Goal: Check status: Check status

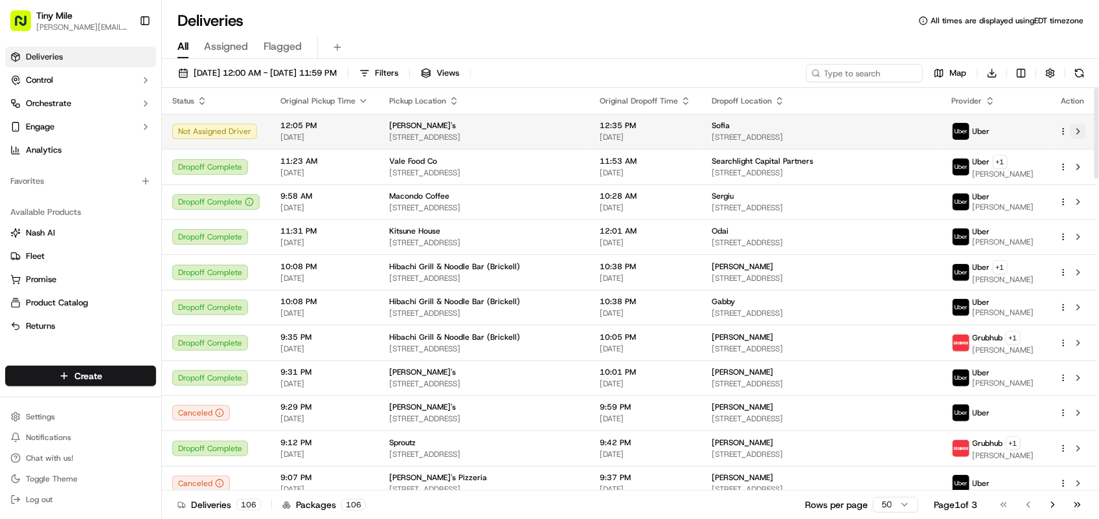
click at [1078, 129] on button at bounding box center [1078, 132] width 16 height 16
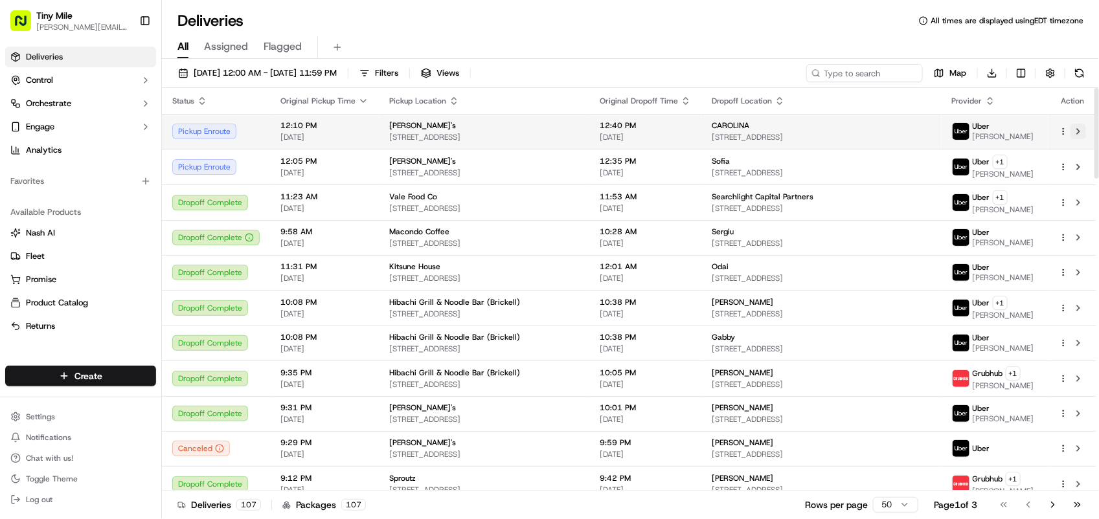
click at [1079, 131] on button at bounding box center [1078, 132] width 16 height 16
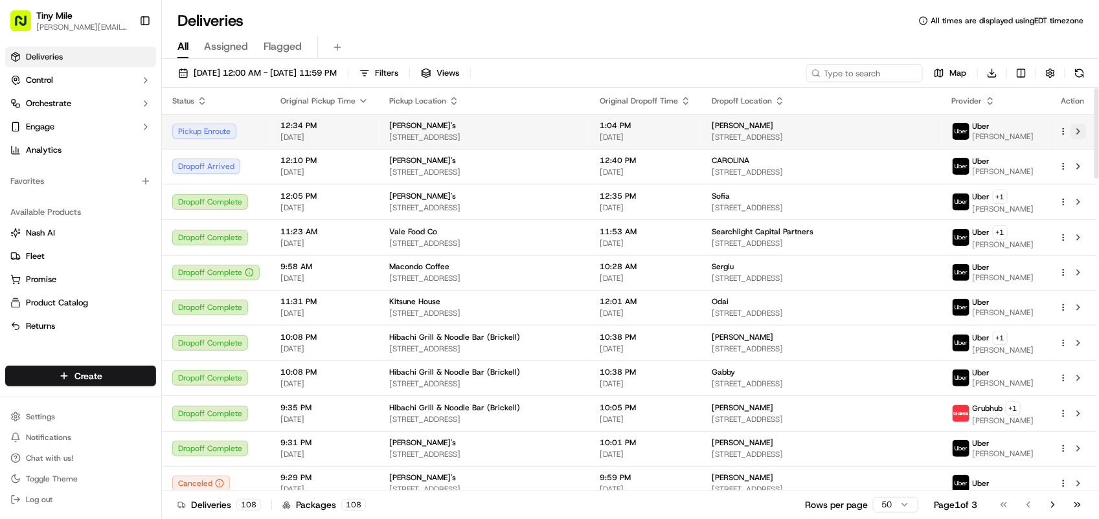
click at [1081, 133] on button at bounding box center [1078, 132] width 16 height 16
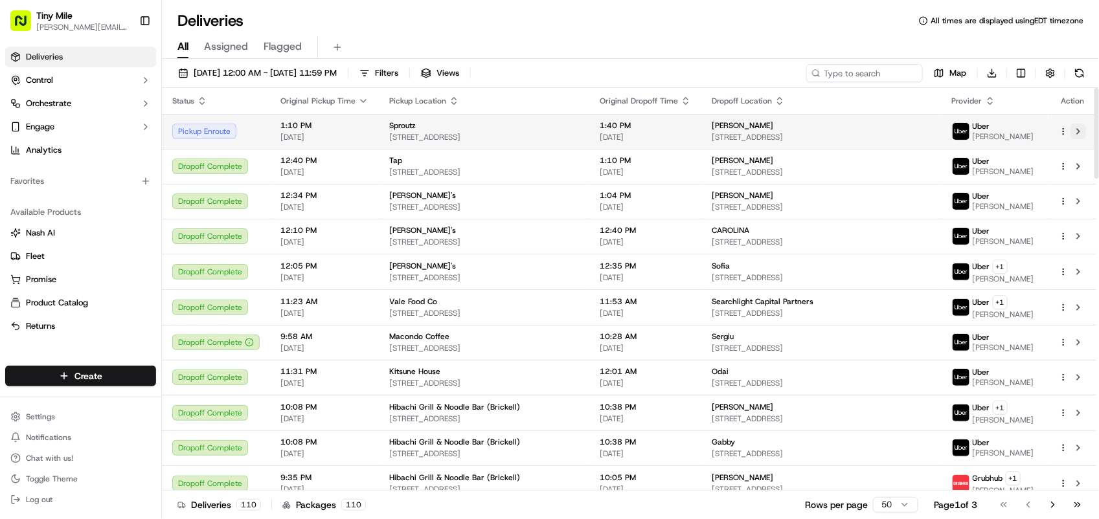
click at [1079, 133] on button at bounding box center [1078, 132] width 16 height 16
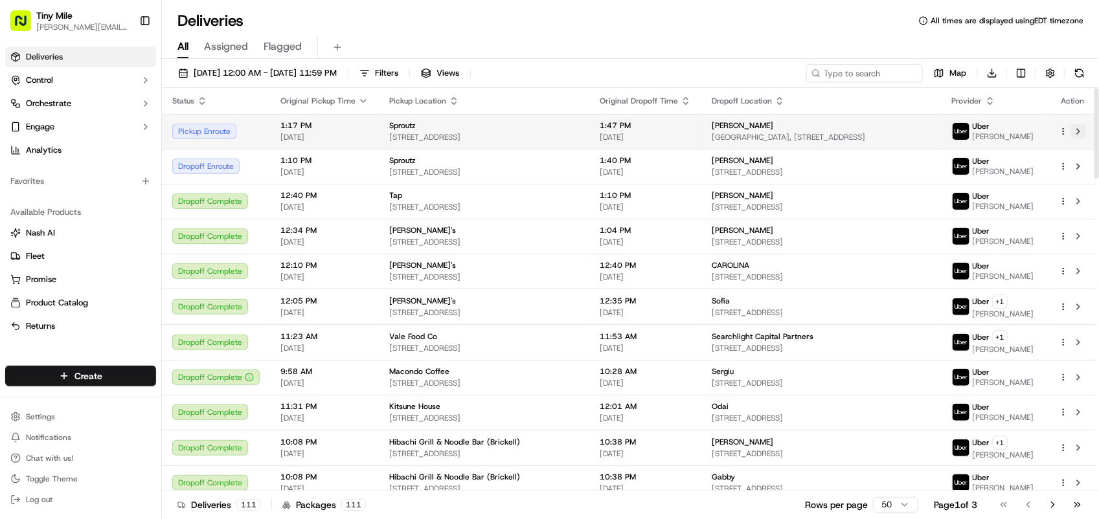
click at [1078, 134] on button at bounding box center [1078, 132] width 16 height 16
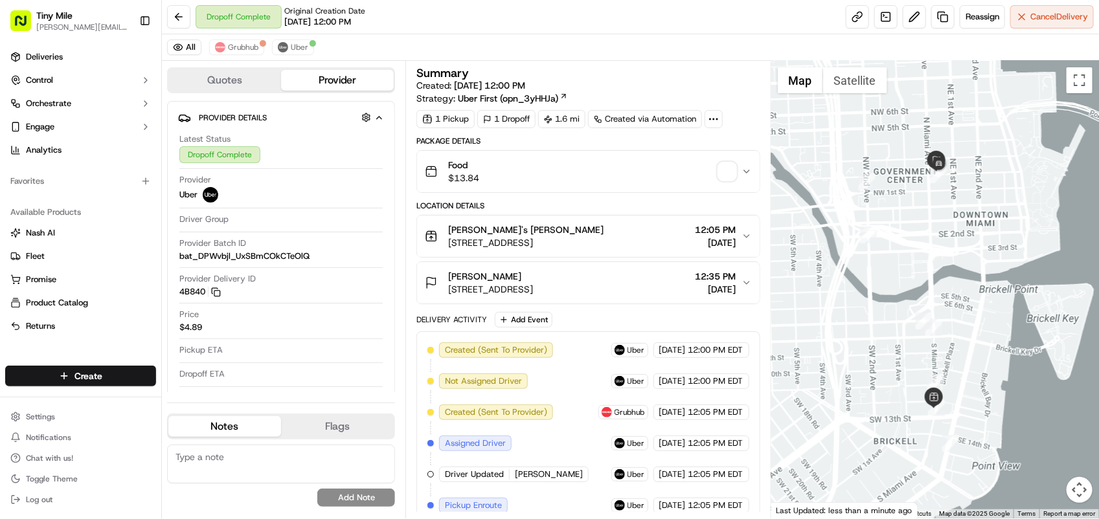
click at [617, 280] on div "[PERSON_NAME] [STREET_ADDRESS] 12:35 PM [DATE]" at bounding box center [583, 283] width 316 height 26
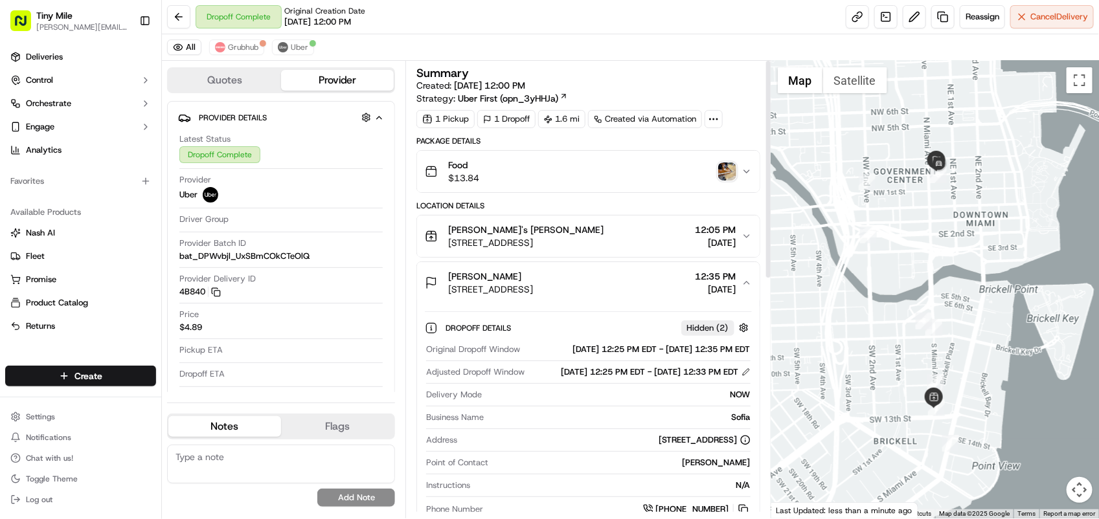
click at [725, 162] on div "Food $13.84" at bounding box center [583, 172] width 316 height 26
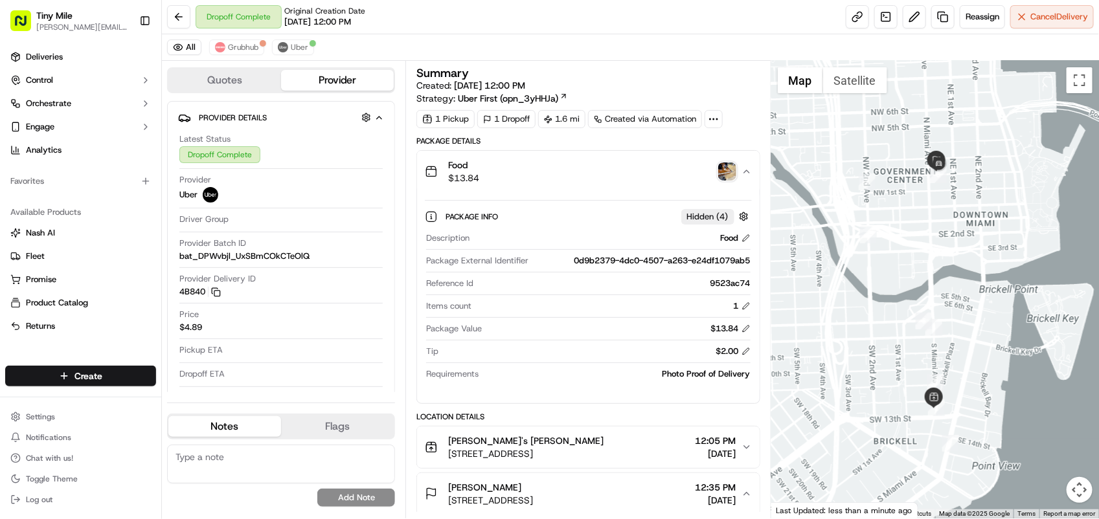
click at [725, 172] on img "button" at bounding box center [727, 171] width 18 height 18
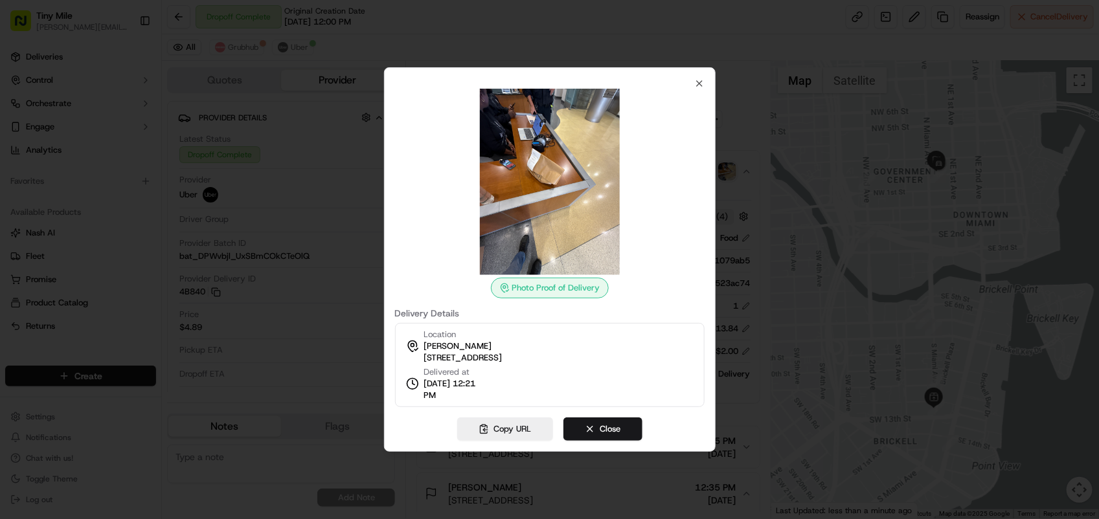
click at [765, 196] on div at bounding box center [549, 259] width 1099 height 519
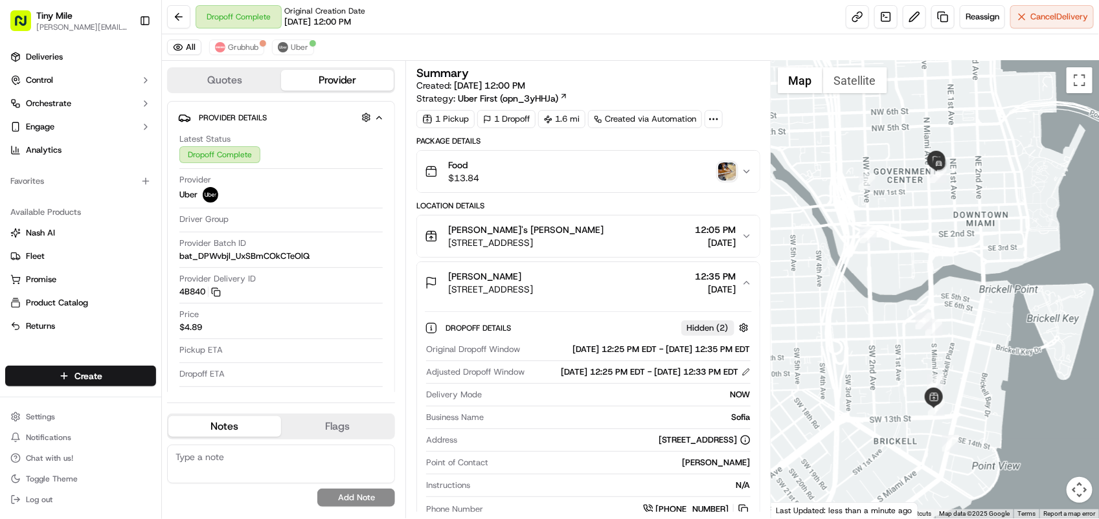
click at [662, 274] on div "Sofia Sofia Díaz 25 NE 2nd St, Miami, FL 33132, USA 12:35 PM 09/19/2025" at bounding box center [583, 283] width 316 height 26
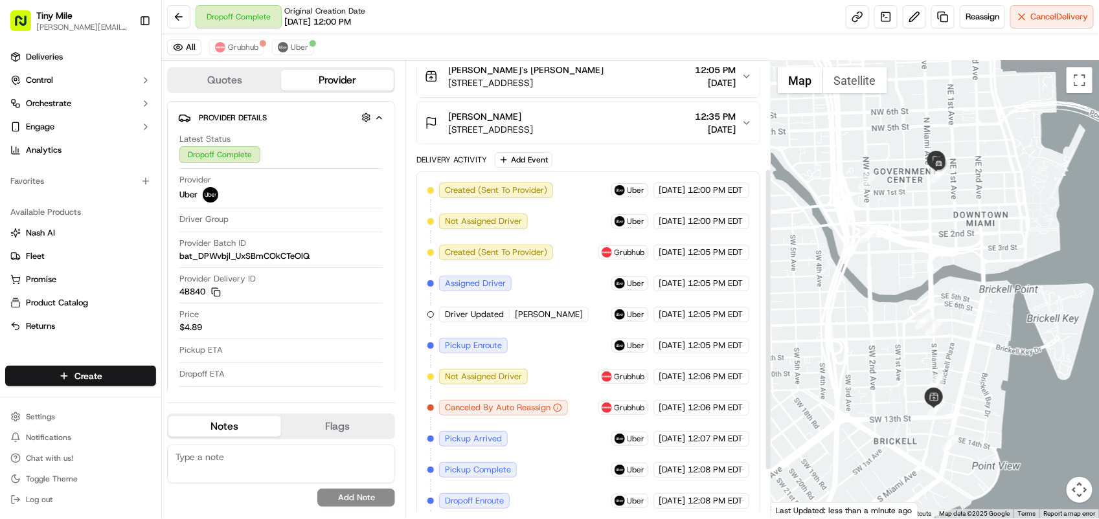
scroll to position [162, 0]
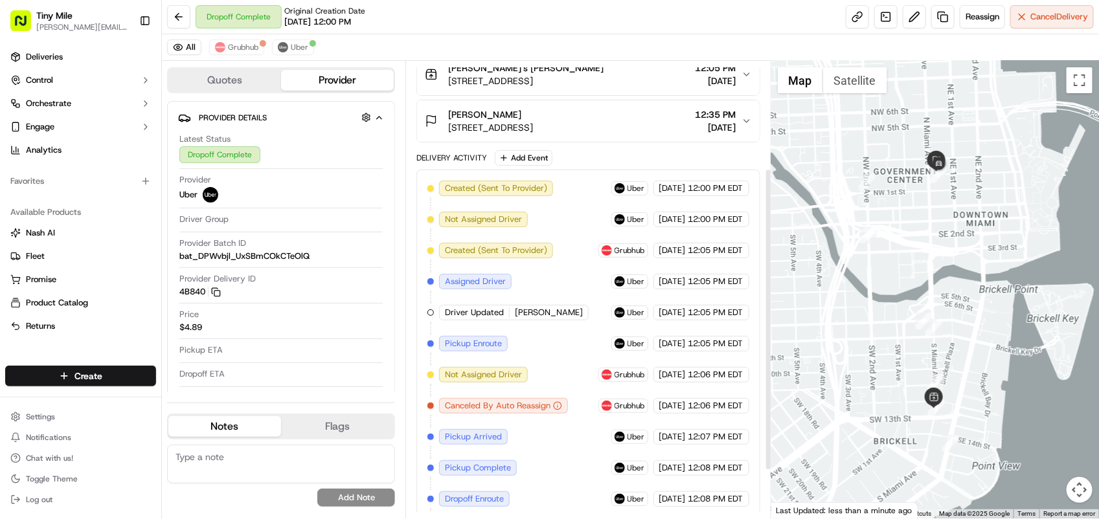
click at [664, 137] on button "Sofia Sofia Díaz 25 NE 2nd St, Miami, FL 33132, USA 12:35 PM 09/19/2025" at bounding box center [588, 120] width 342 height 41
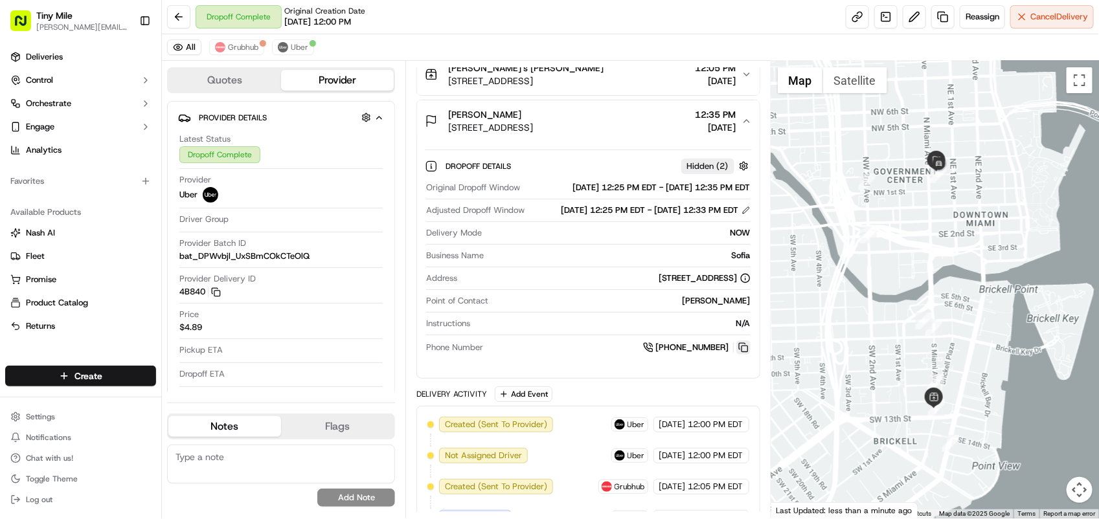
click at [738, 355] on button at bounding box center [743, 347] width 14 height 14
click at [453, 109] on span "Sofia Sofia Díaz" at bounding box center [484, 114] width 73 height 13
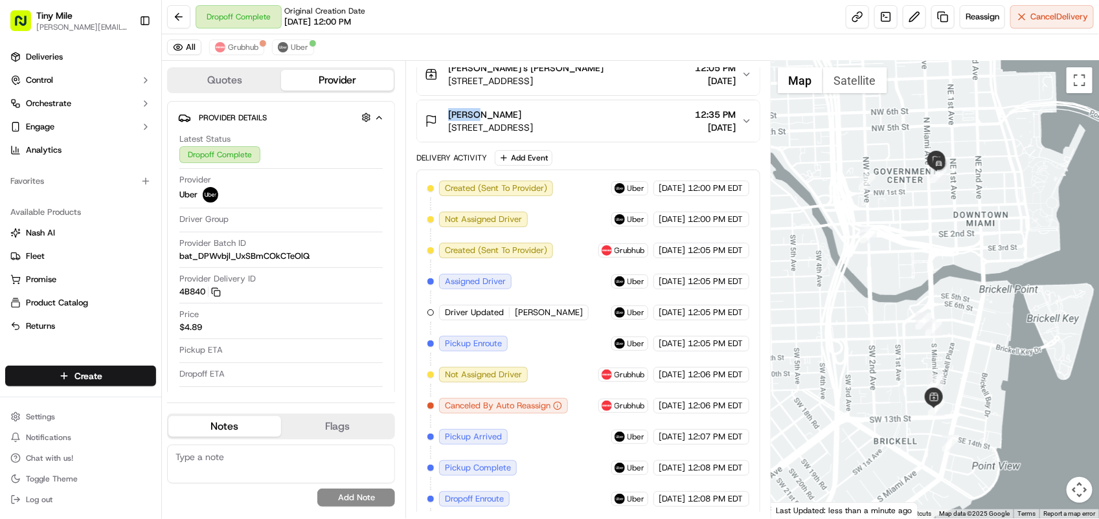
copy span "Sofia"
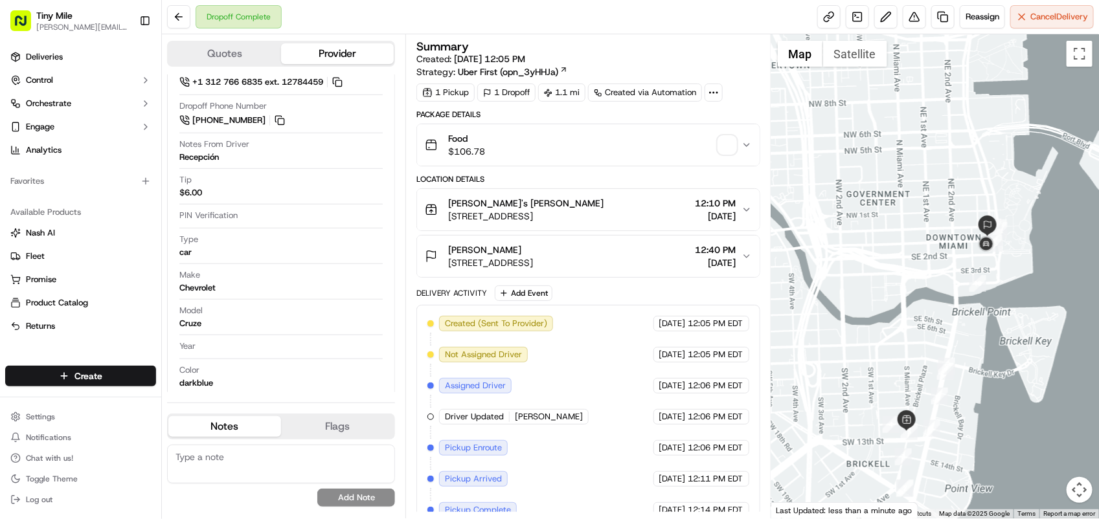
click at [730, 152] on span "button" at bounding box center [727, 145] width 18 height 18
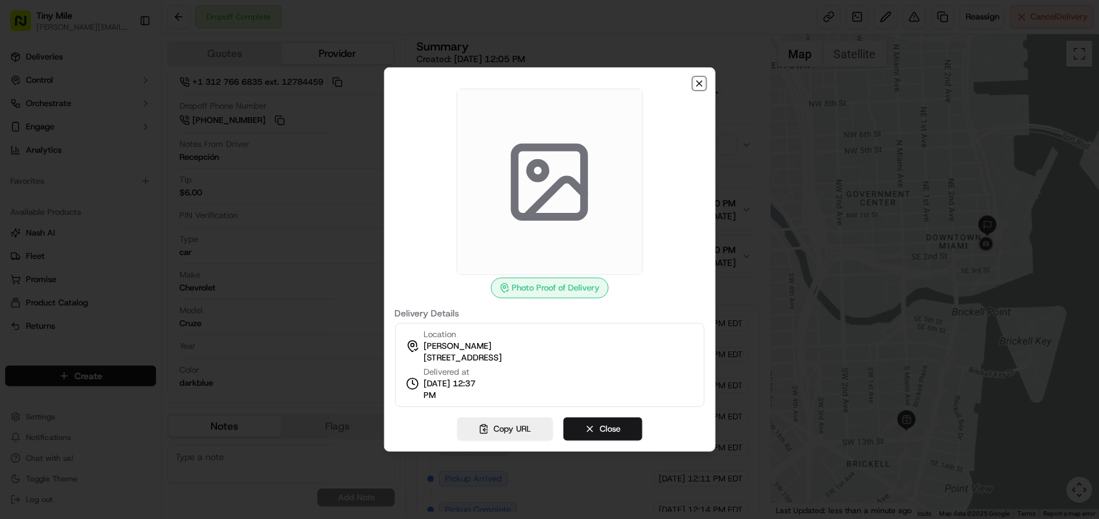
click at [695, 85] on icon "button" at bounding box center [699, 83] width 10 height 10
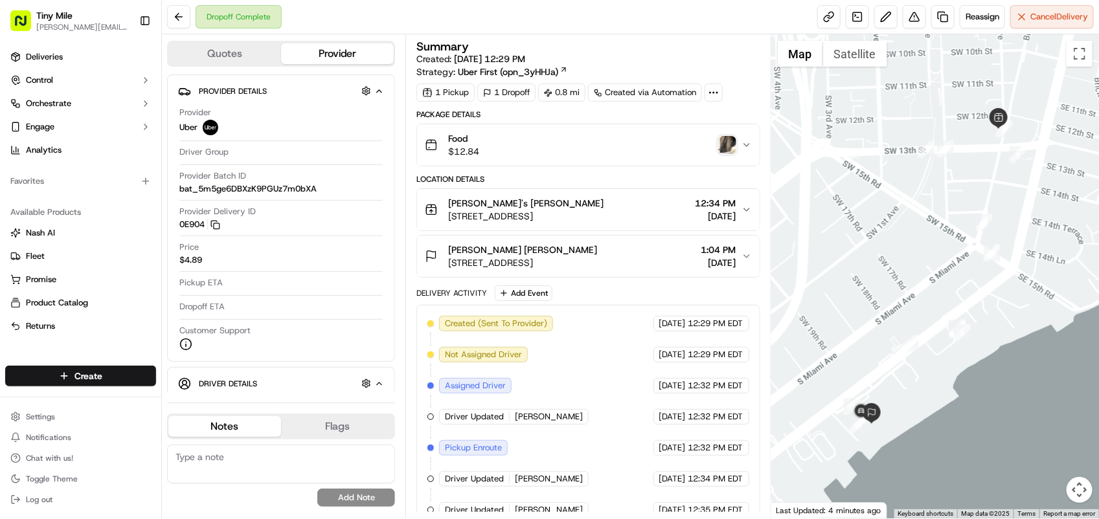
click at [725, 141] on img "button" at bounding box center [727, 145] width 18 height 18
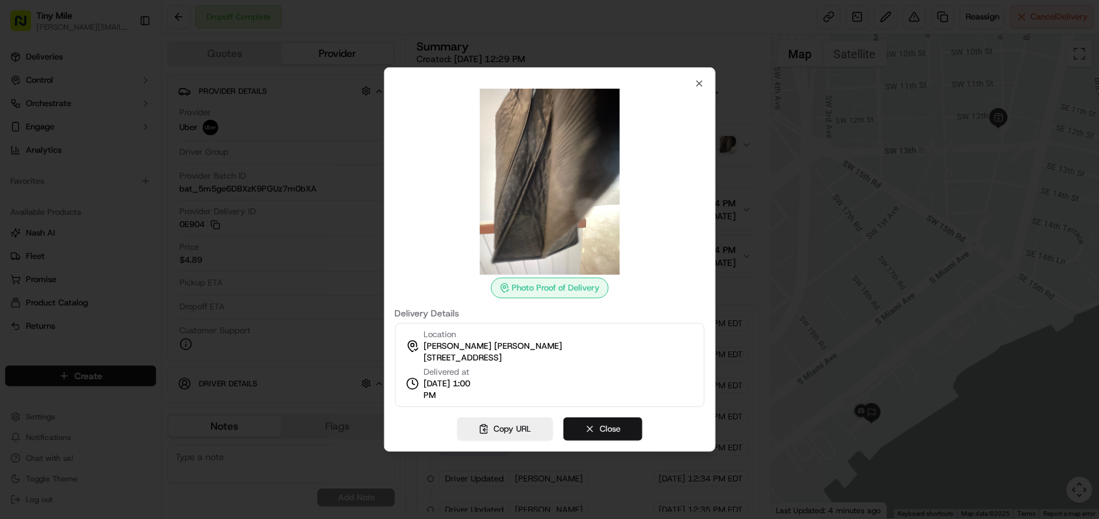
click at [607, 419] on button "Close" at bounding box center [602, 429] width 79 height 23
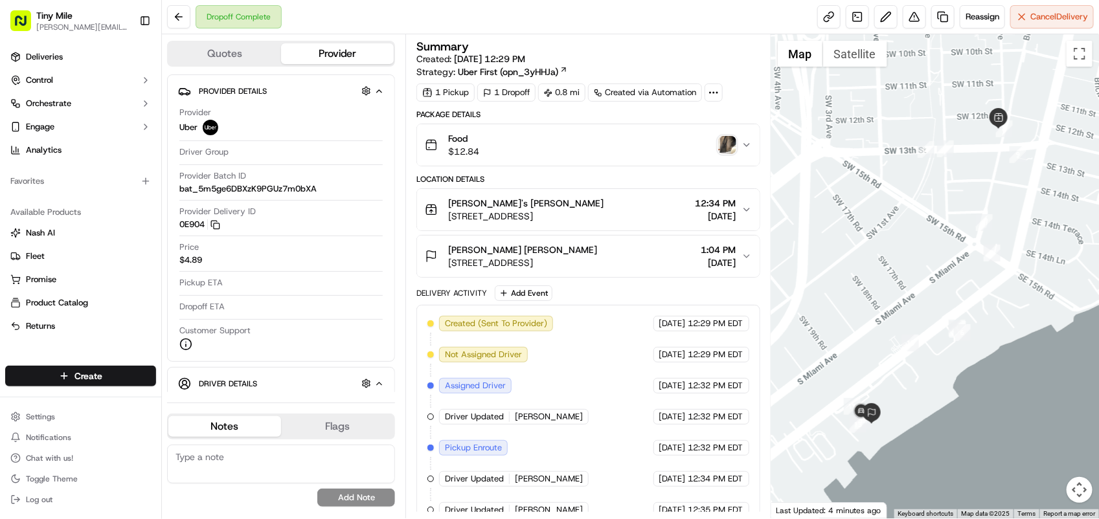
click at [554, 254] on div "Edward Edward Kohn" at bounding box center [522, 249] width 149 height 13
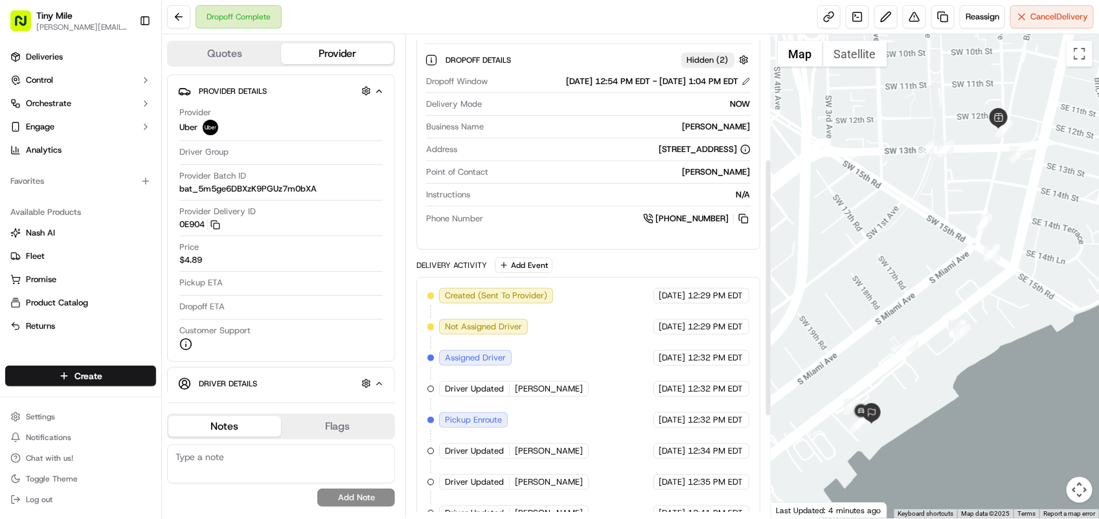
scroll to position [243, 0]
click at [743, 214] on button at bounding box center [743, 217] width 14 height 14
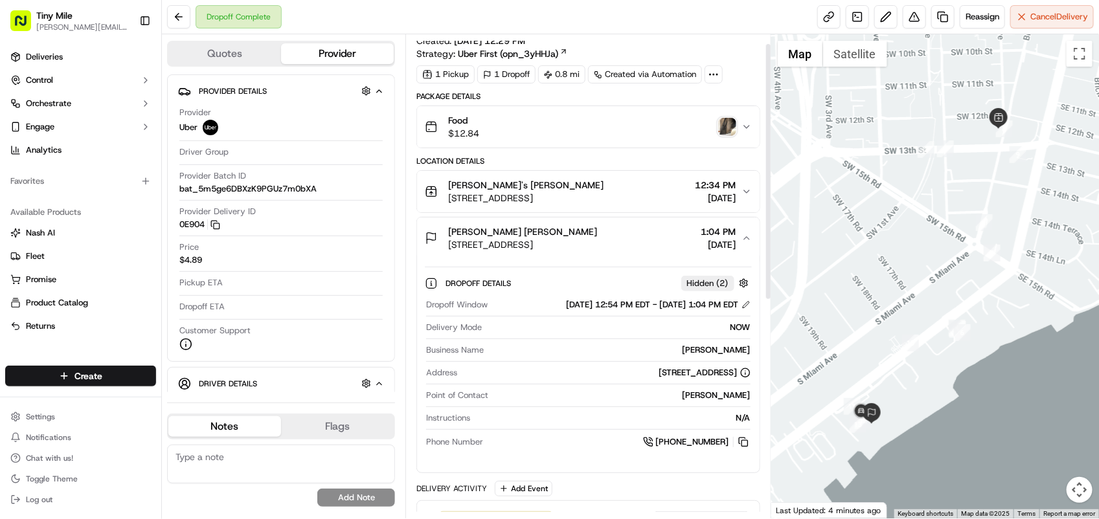
scroll to position [17, 0]
click at [463, 232] on span "Edward Edward Kohn" at bounding box center [522, 232] width 149 height 13
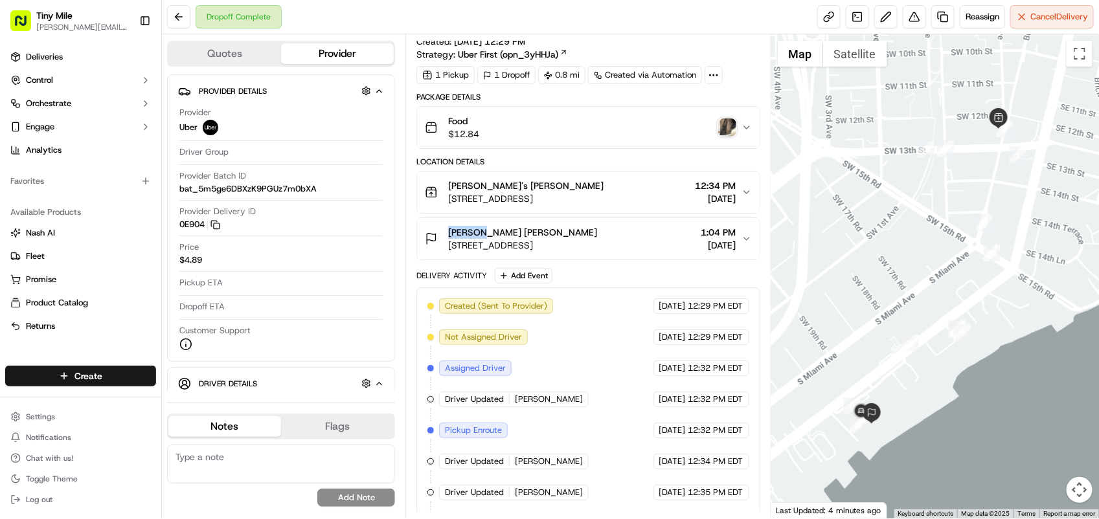
copy span "[PERSON_NAME]"
click at [468, 181] on span "Happea's Edward Kohn" at bounding box center [525, 185] width 155 height 13
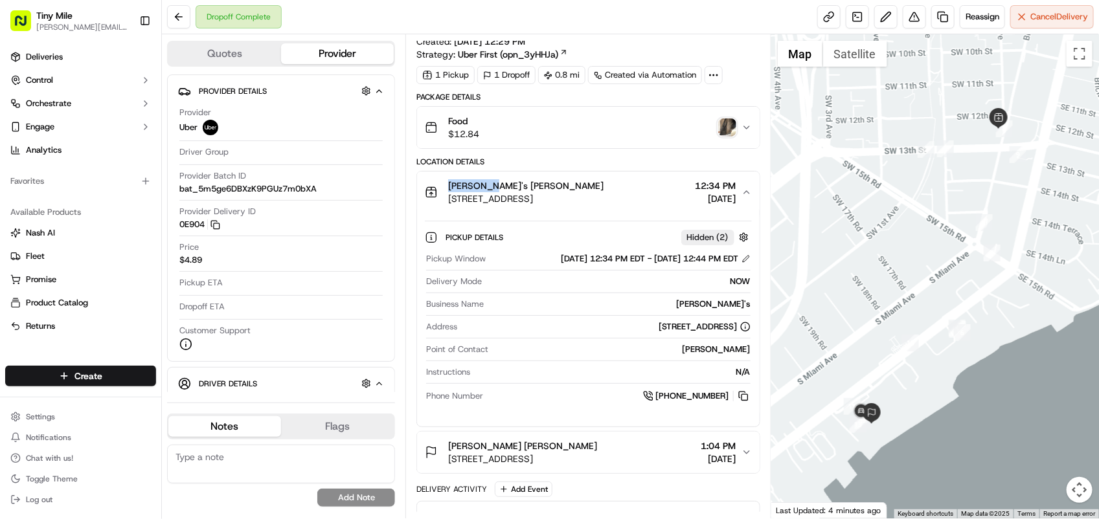
click at [468, 181] on span "Happea's Edward Kohn" at bounding box center [525, 185] width 155 height 13
copy span "[PERSON_NAME]'s"
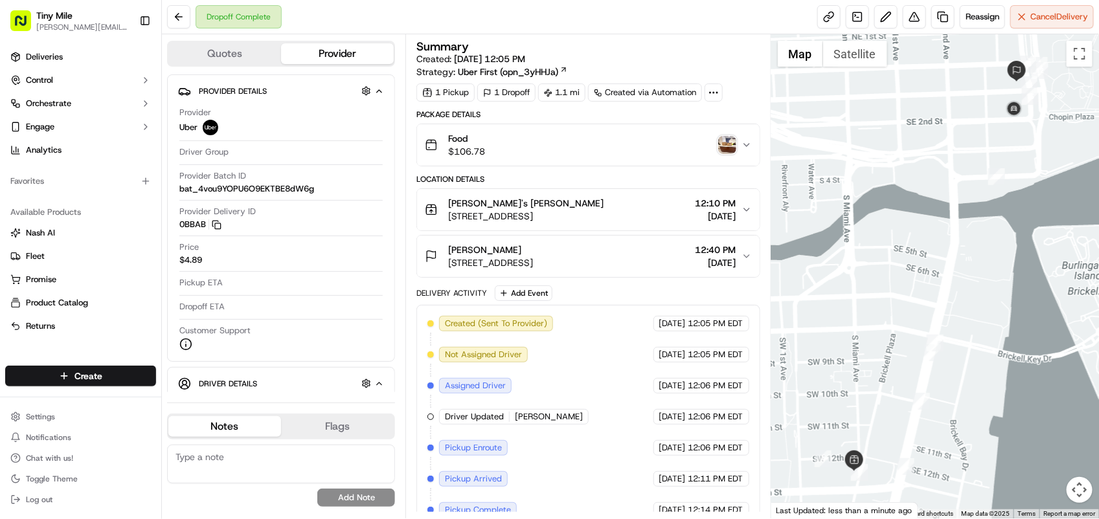
click at [729, 146] on img "button" at bounding box center [727, 145] width 18 height 18
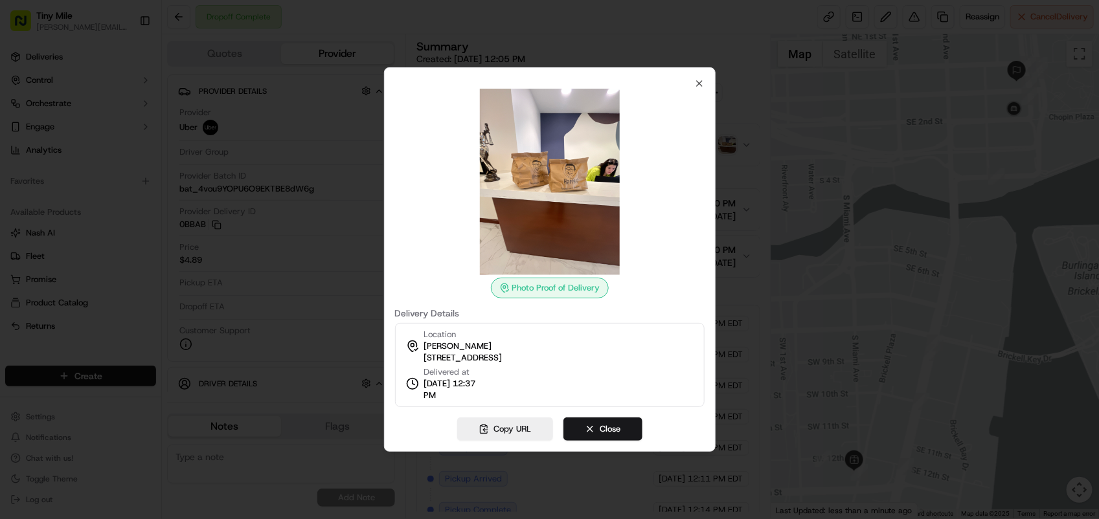
click at [763, 157] on div at bounding box center [549, 259] width 1099 height 519
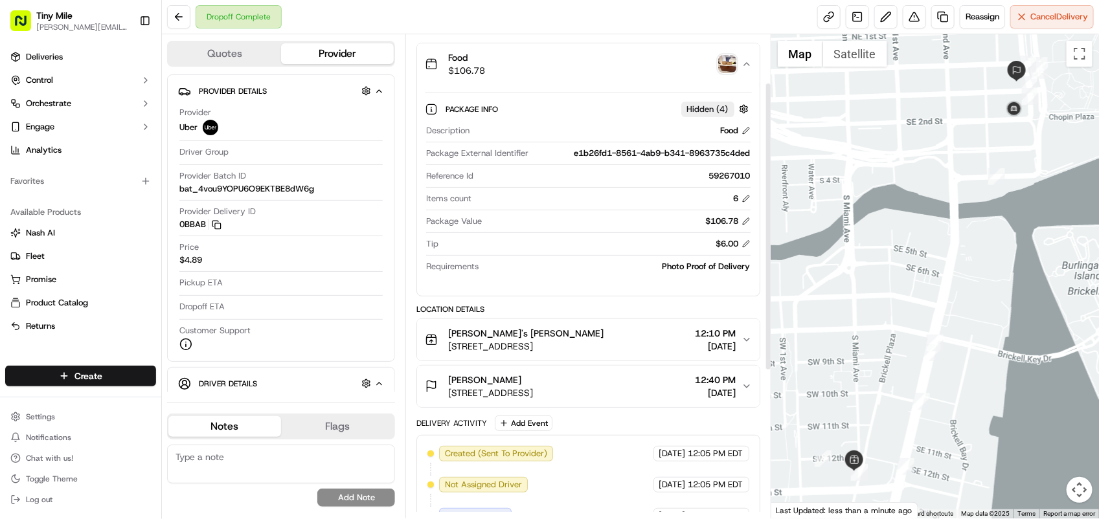
click at [533, 390] on span "2 S Biscayne Blvd #2600, Miami, FL 33131, USA" at bounding box center [490, 392] width 85 height 13
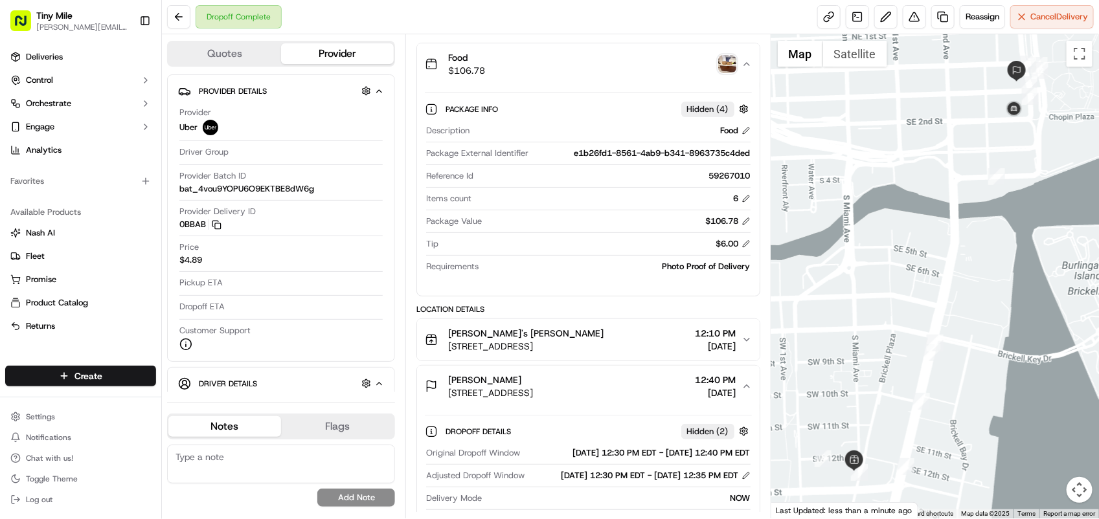
scroll to position [324, 0]
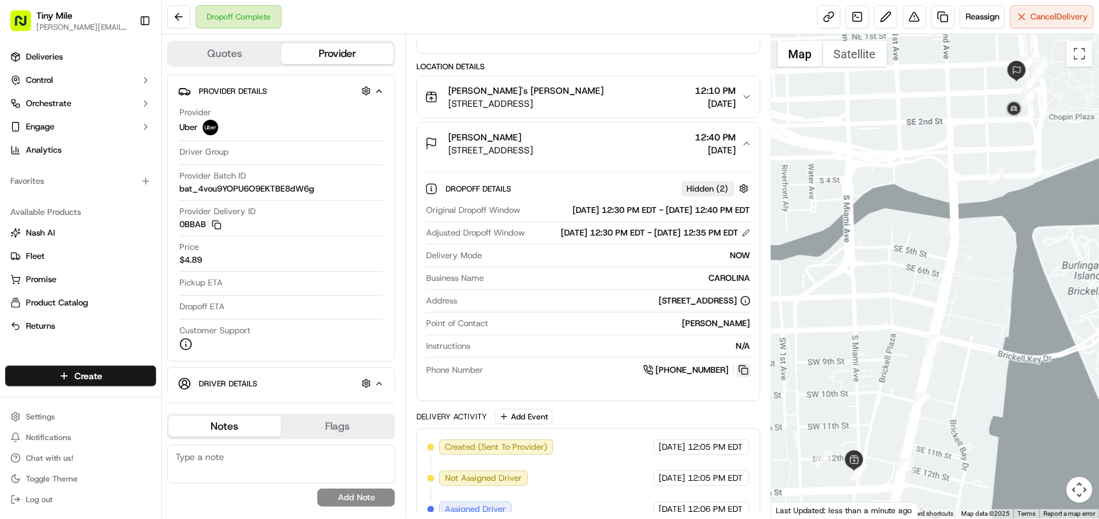
click at [741, 377] on button at bounding box center [743, 370] width 14 height 14
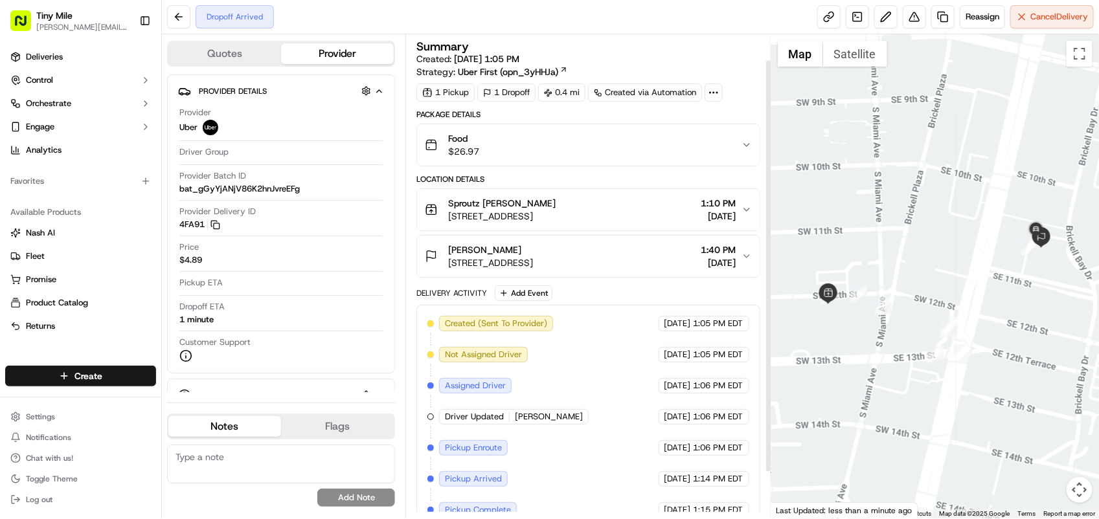
scroll to position [82, 0]
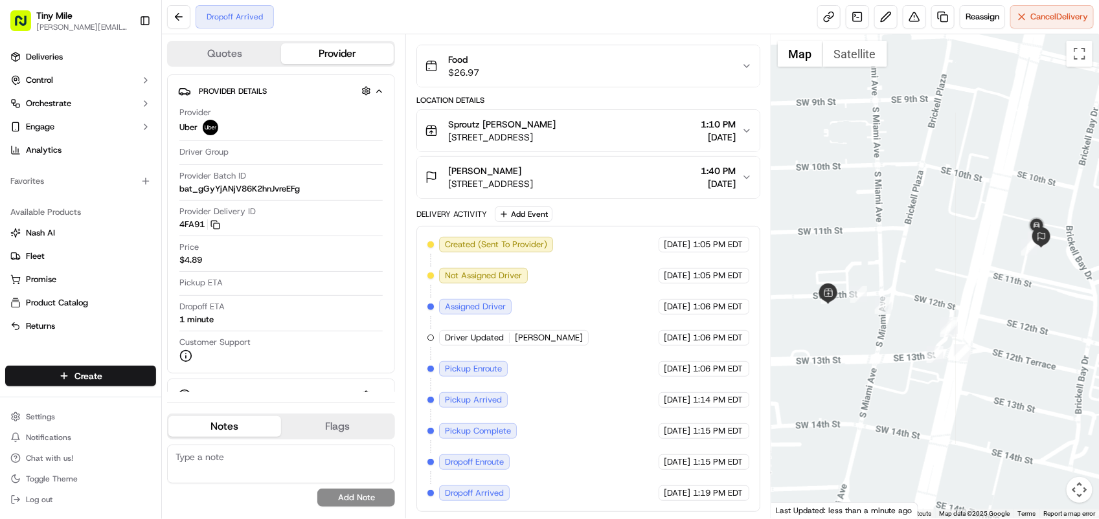
click at [508, 165] on span "Kapish Kapish Gopar" at bounding box center [484, 170] width 73 height 13
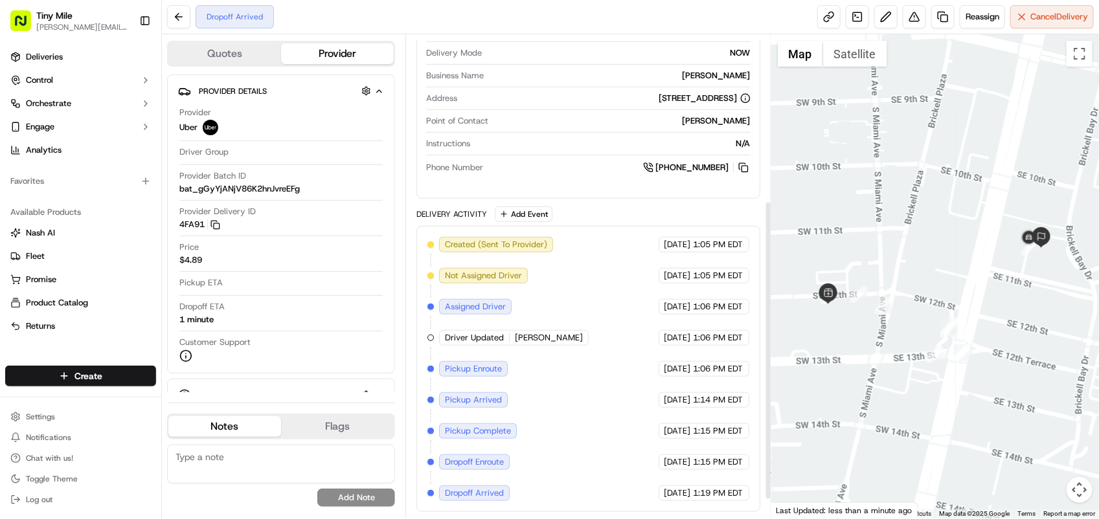
scroll to position [0, 0]
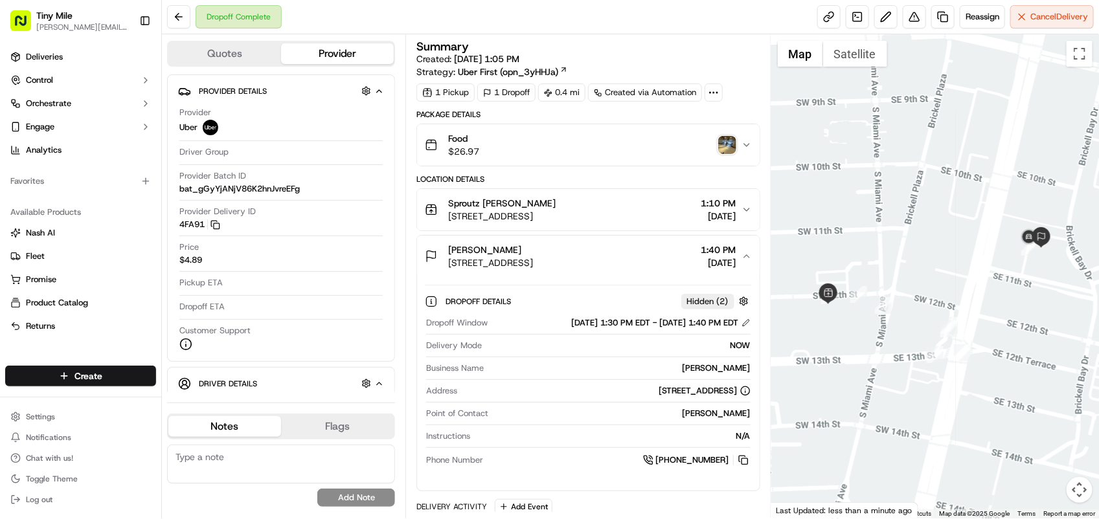
click at [729, 149] on img "button" at bounding box center [727, 145] width 18 height 18
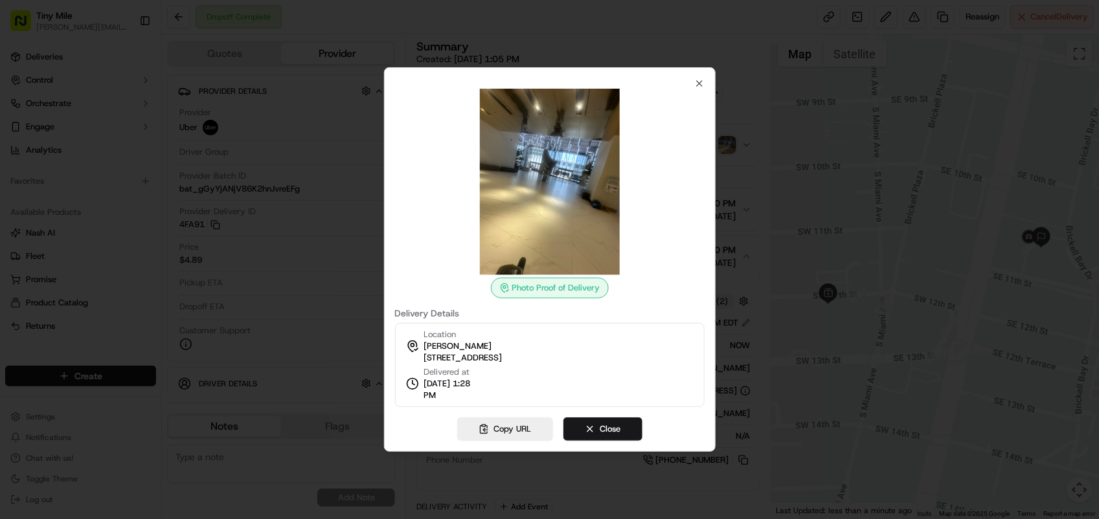
click at [778, 197] on div at bounding box center [549, 259] width 1099 height 519
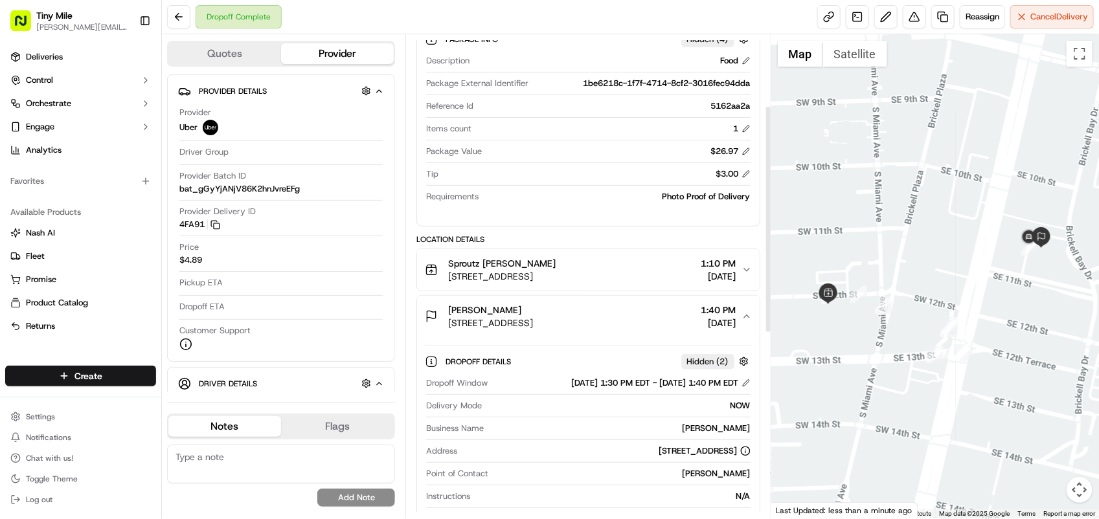
scroll to position [162, 0]
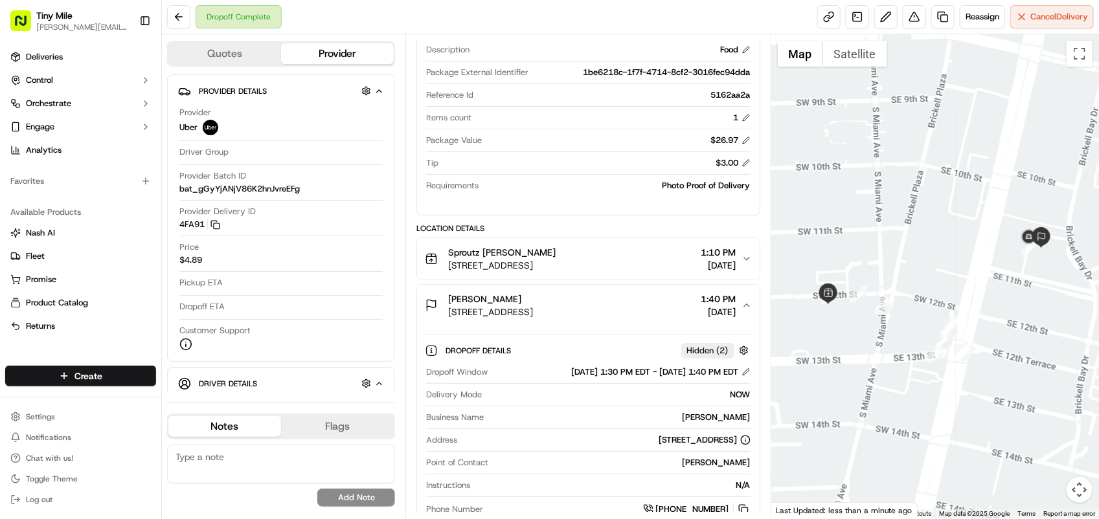
click at [561, 293] on button "Kapish Kapish Gopar 1100 Brickell Bay Dr, Miami, FL 33131, USA 1:40 PM 09/19/20…" at bounding box center [588, 305] width 342 height 41
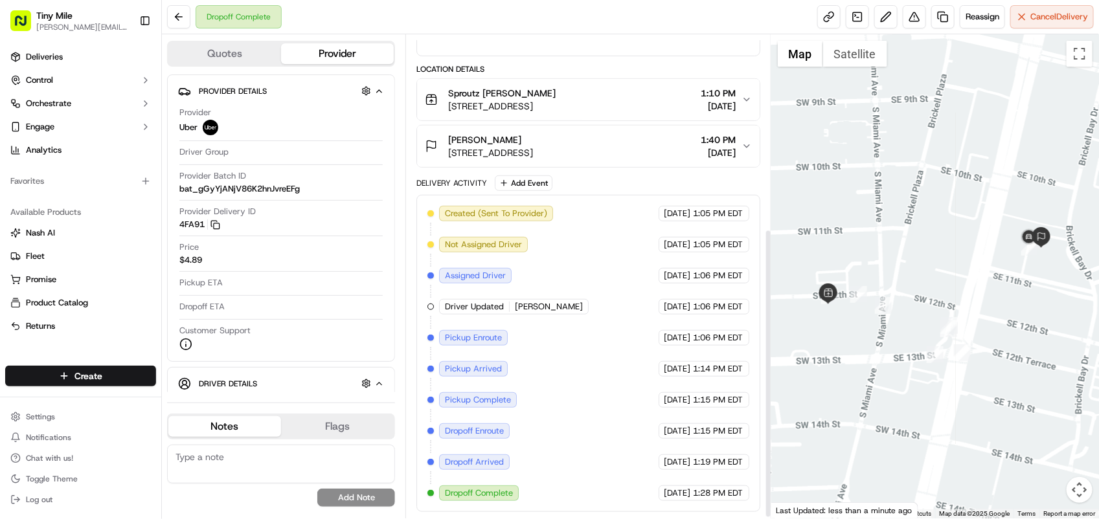
scroll to position [325, 0]
click at [730, 150] on span "[DATE]" at bounding box center [718, 152] width 35 height 13
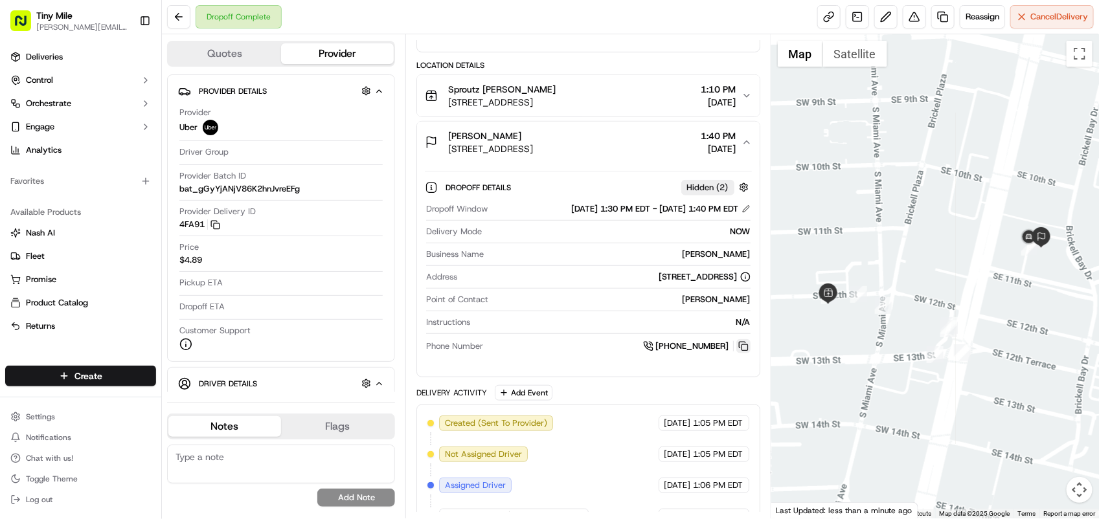
click at [742, 343] on button at bounding box center [743, 346] width 14 height 14
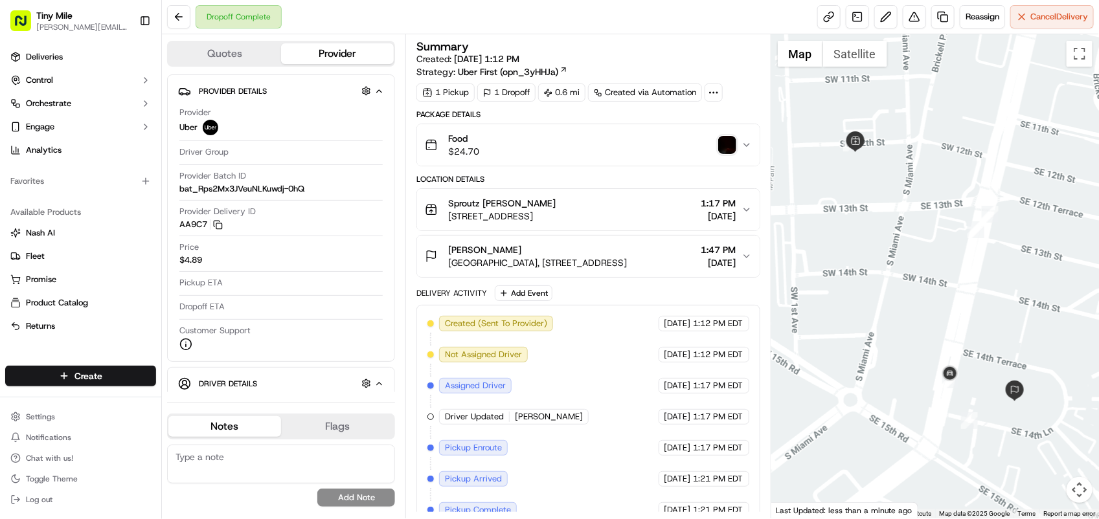
click at [593, 260] on span "[GEOGRAPHIC_DATA], [STREET_ADDRESS]" at bounding box center [537, 262] width 179 height 13
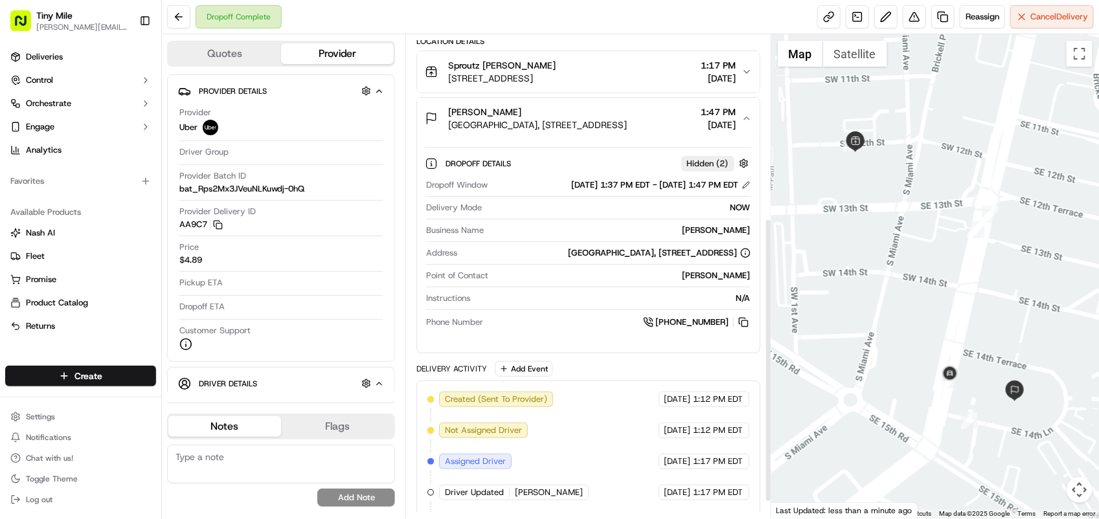
scroll to position [324, 0]
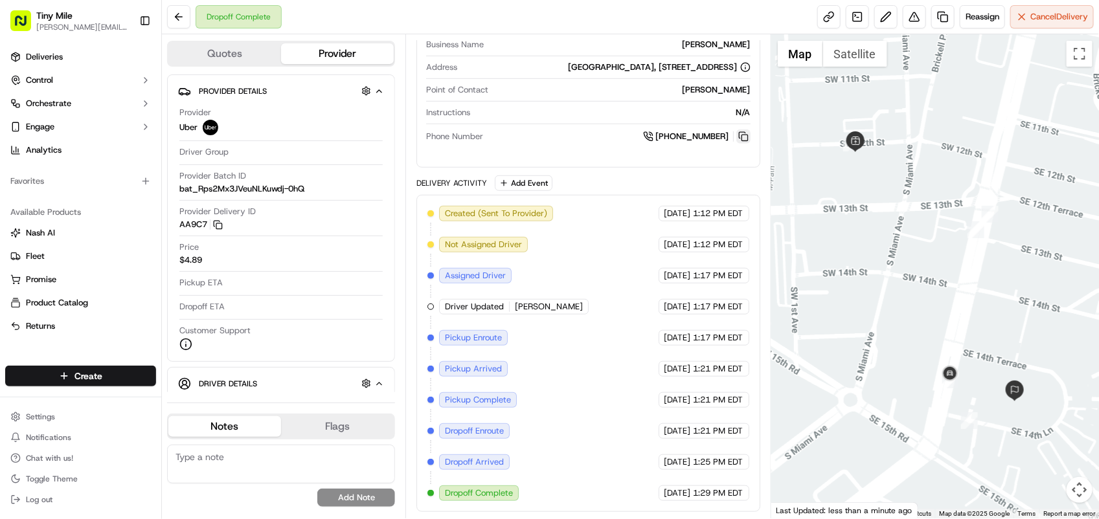
click at [742, 144] on button at bounding box center [743, 136] width 14 height 14
